Goal: Transaction & Acquisition: Register for event/course

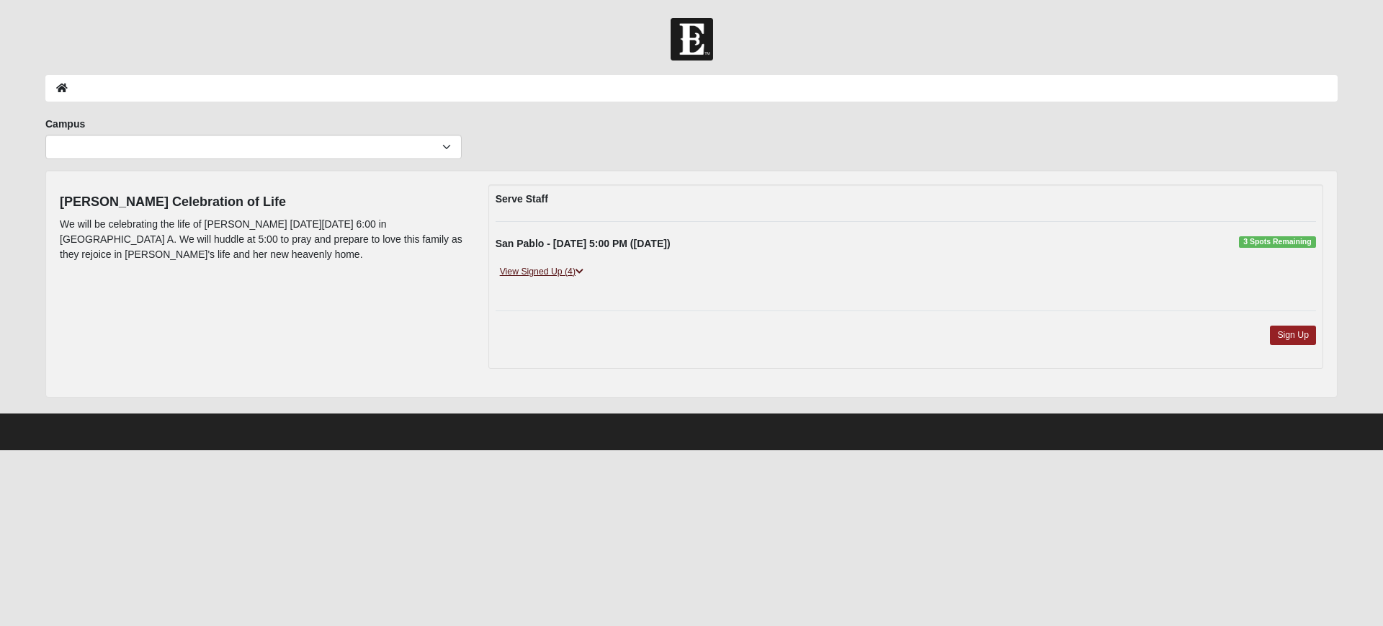
click at [540, 270] on link "View Signed Up (4)" at bounding box center [541, 271] width 92 height 15
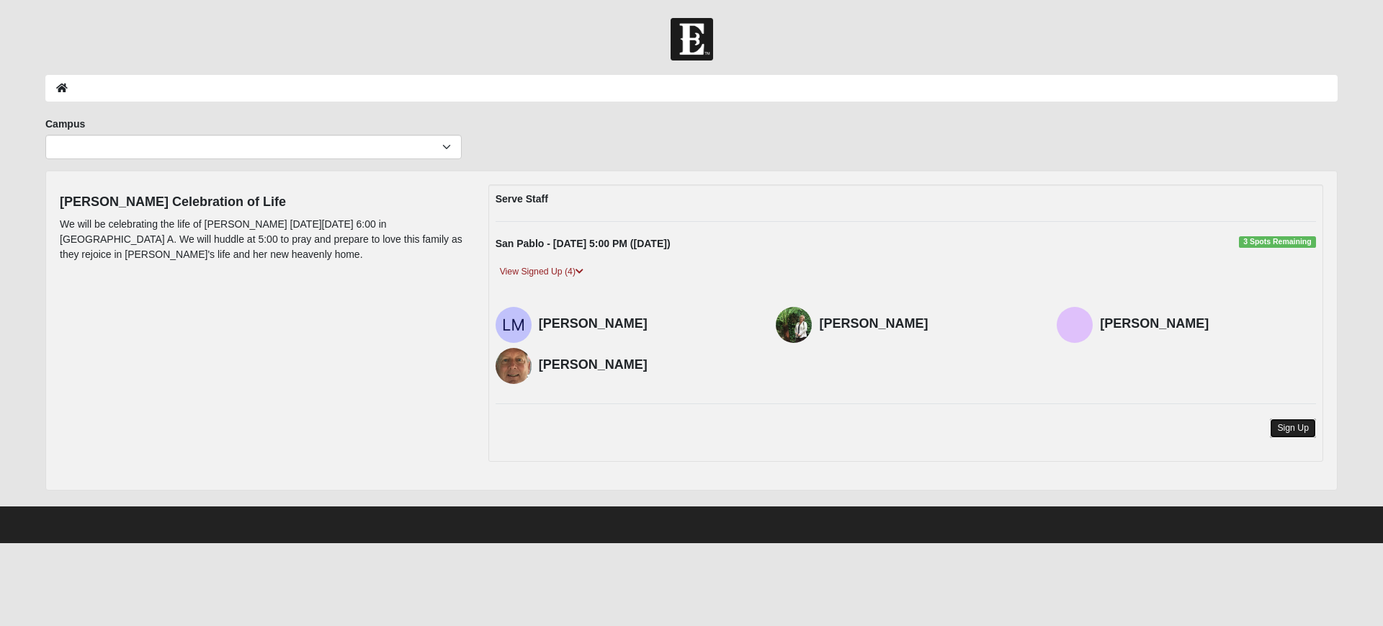
click at [1307, 423] on link "Sign Up" at bounding box center [1293, 427] width 46 height 19
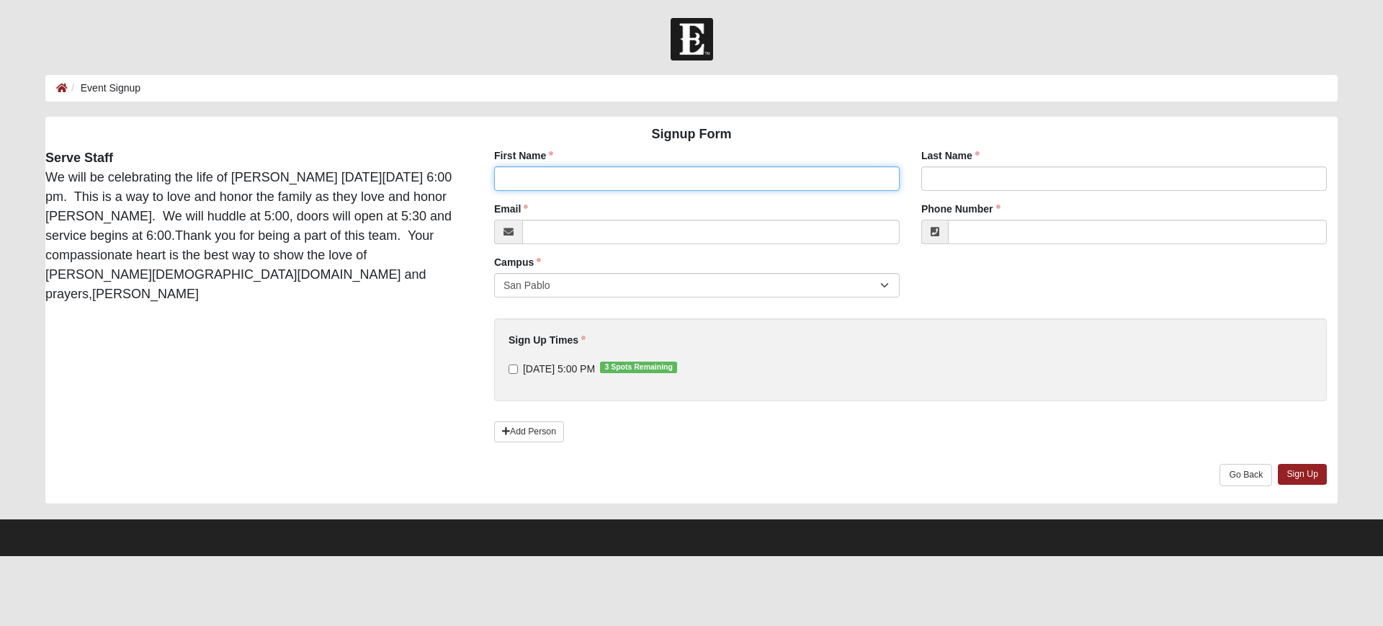
click at [620, 175] on input "First Name" at bounding box center [696, 178] width 405 height 24
type input "[PERSON_NAME]"
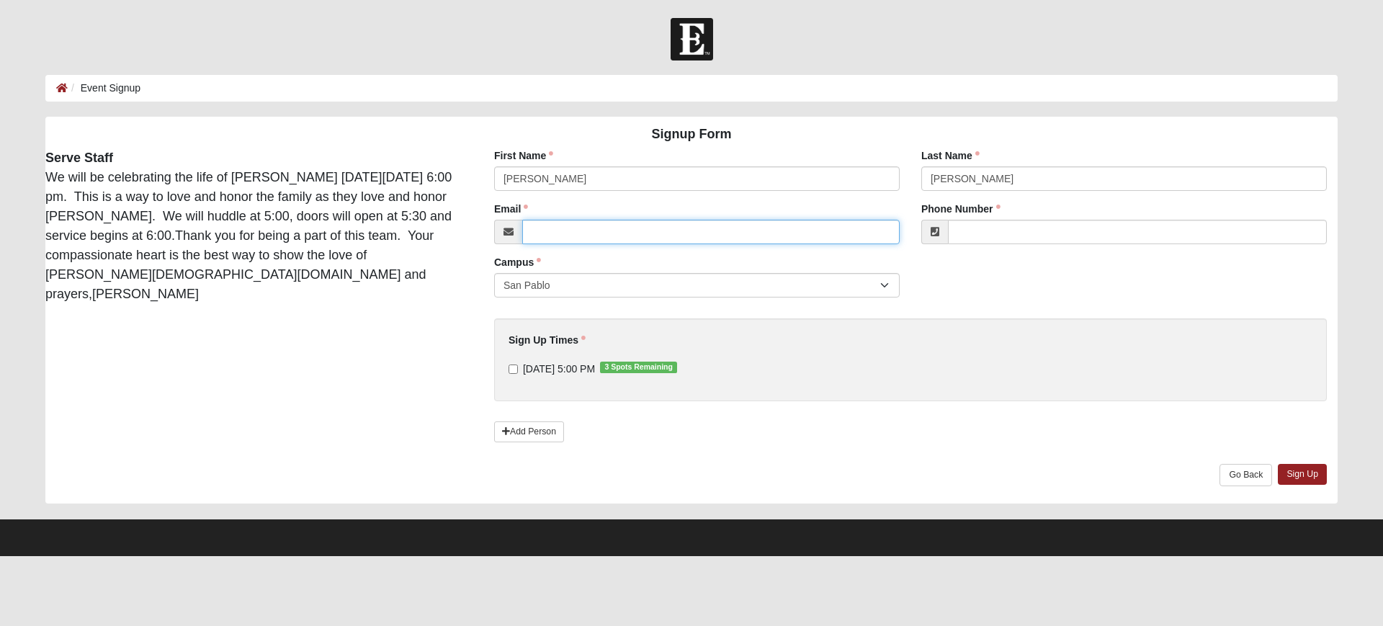
type input "[EMAIL_ADDRESS][DOMAIN_NAME]"
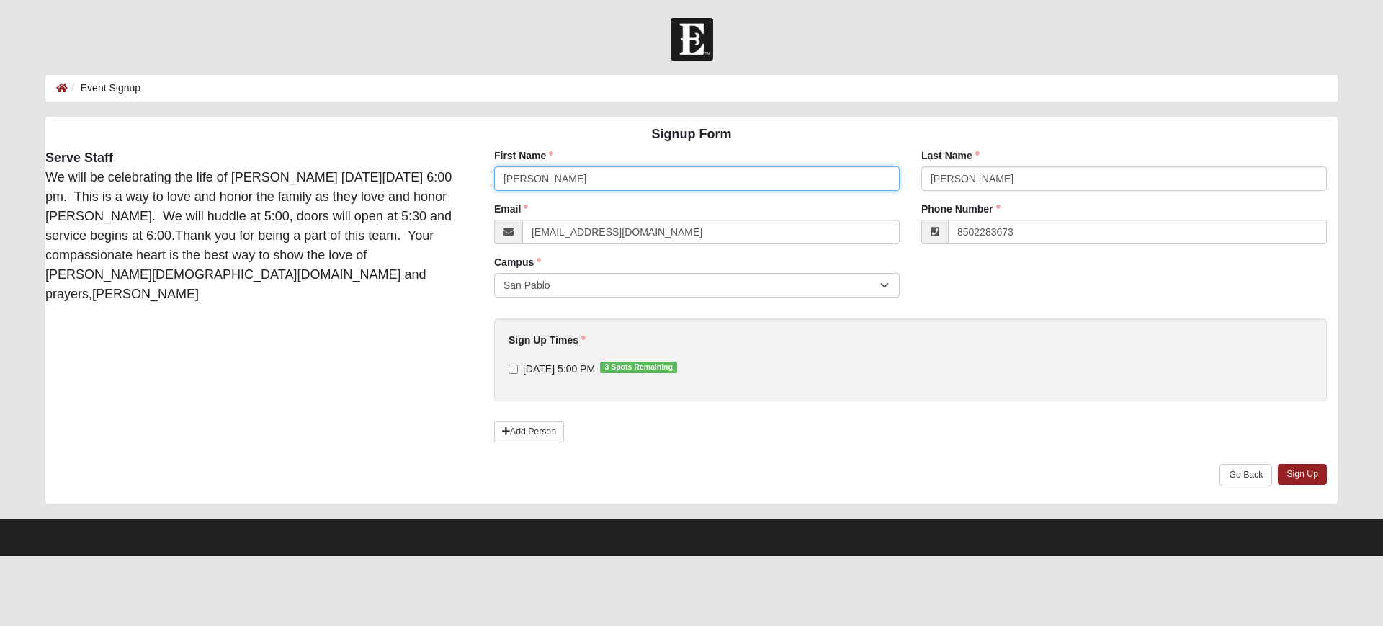
type input "[PHONE_NUMBER]"
click at [512, 372] on input "[DATE] 5:00 PM 3 Spots Remaining" at bounding box center [512, 368] width 9 height 9
checkbox input "true"
click at [1309, 477] on link "Sign Up" at bounding box center [1302, 474] width 49 height 21
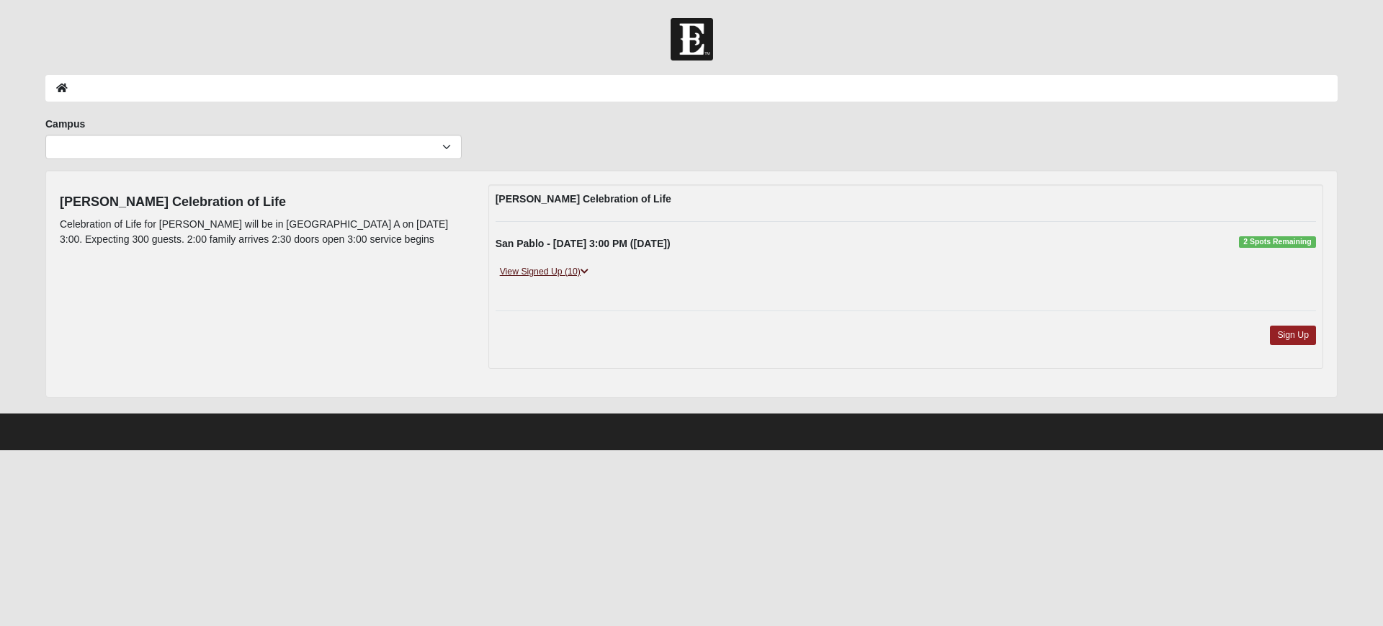
click at [526, 272] on link "View Signed Up (10)" at bounding box center [543, 271] width 97 height 15
